Goal: Check status: Check status

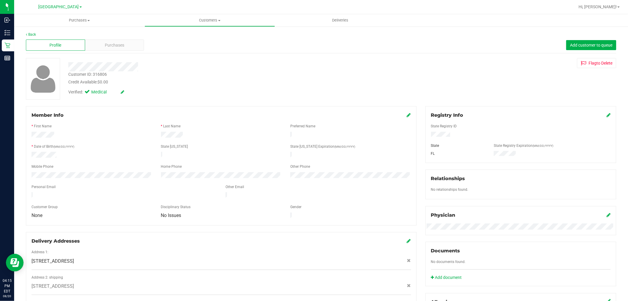
click at [108, 54] on div "Back Profile Purchases Add customer to queue Customer ID: 316806 Credit Availab…" at bounding box center [321, 233] width 590 height 403
click at [104, 51] on div "Profile Purchases Add customer to queue" at bounding box center [321, 45] width 590 height 16
click at [104, 49] on div "Purchases" at bounding box center [114, 44] width 59 height 11
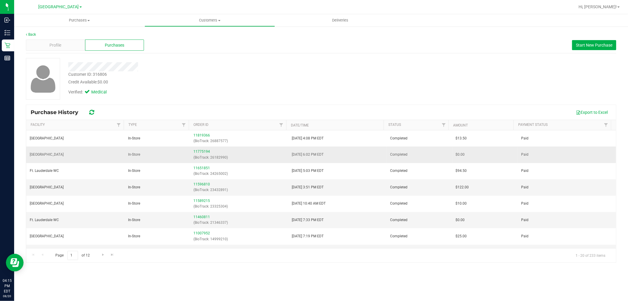
click at [210, 147] on td "11775194 (BioTrack: 26182990)" at bounding box center [239, 154] width 98 height 16
click at [208, 150] on link "11775194" at bounding box center [201, 151] width 16 height 4
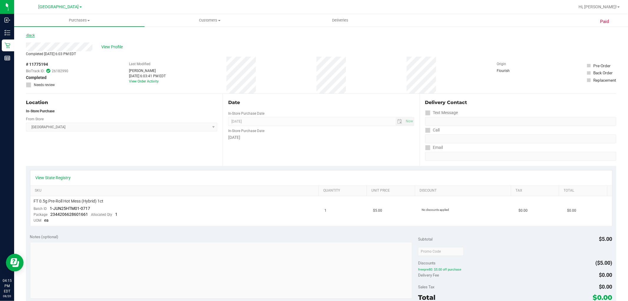
click at [32, 35] on link "Back" at bounding box center [30, 35] width 9 height 4
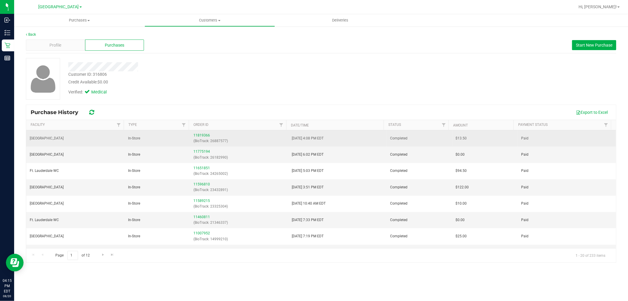
click at [204, 130] on td "11819366 (BioTrack: 26887577)" at bounding box center [239, 138] width 98 height 16
click at [203, 133] on link "11819366" at bounding box center [201, 135] width 16 height 4
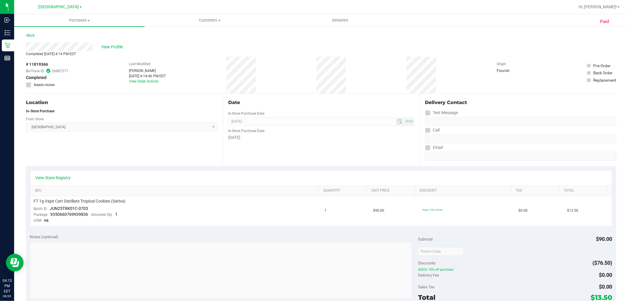
click at [266, 91] on div "# 11819366 BioTrack ID: 26887577 Completed Needs review Last Modified Matt Daug…" at bounding box center [321, 75] width 590 height 37
drag, startPoint x: 394, startPoint y: 213, endPoint x: 358, endPoint y: 210, distance: 35.5
click at [358, 210] on tr "FT 1g Vape Cart Distillate Tropical Cookies (Sativa) Batch ID JUN25TRK01C-0703 …" at bounding box center [321, 211] width 582 height 30
click at [358, 210] on td "1" at bounding box center [345, 211] width 49 height 30
click at [110, 44] on span "View Profile" at bounding box center [113, 47] width 24 height 6
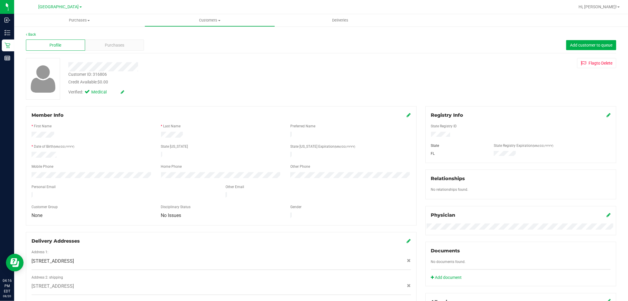
click at [97, 72] on div "Customer ID: 316806" at bounding box center [87, 74] width 39 height 6
copy div "316806"
click at [82, 74] on div "Customer ID: 316806" at bounding box center [87, 74] width 39 height 6
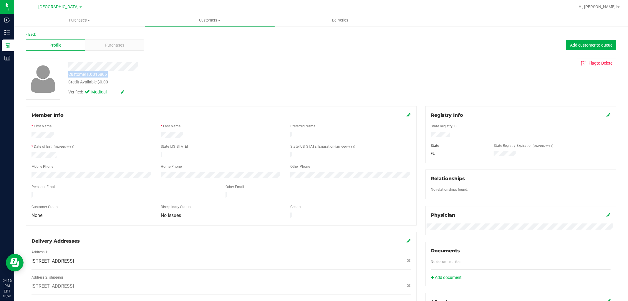
click at [82, 74] on div "Customer ID: 316806" at bounding box center [87, 74] width 39 height 6
copy div "Customer ID: 316806"
click at [606, 6] on span "Hi, Aaron!" at bounding box center [598, 6] width 38 height 5
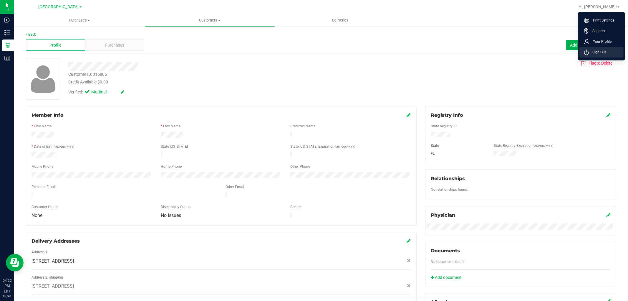
click at [598, 54] on span "Sign Out" at bounding box center [597, 52] width 17 height 6
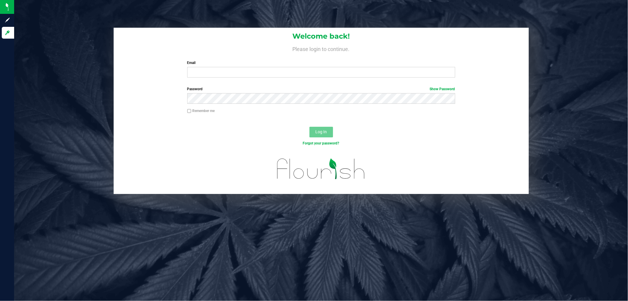
click at [346, 286] on div "Welcome back! Please login to continue. Email Required Please format your email…" at bounding box center [321, 150] width 614 height 301
